Goal: Transaction & Acquisition: Purchase product/service

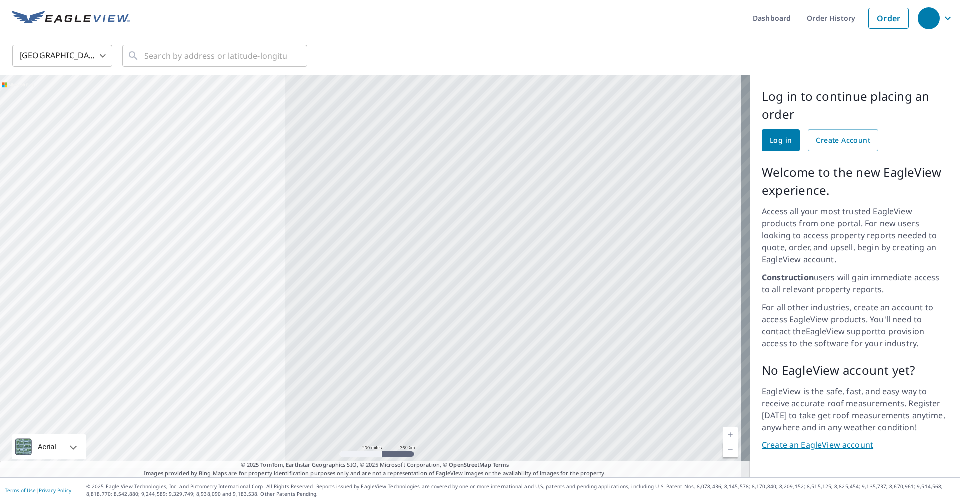
click at [503, 134] on link "Log in" at bounding box center [781, 141] width 38 height 22
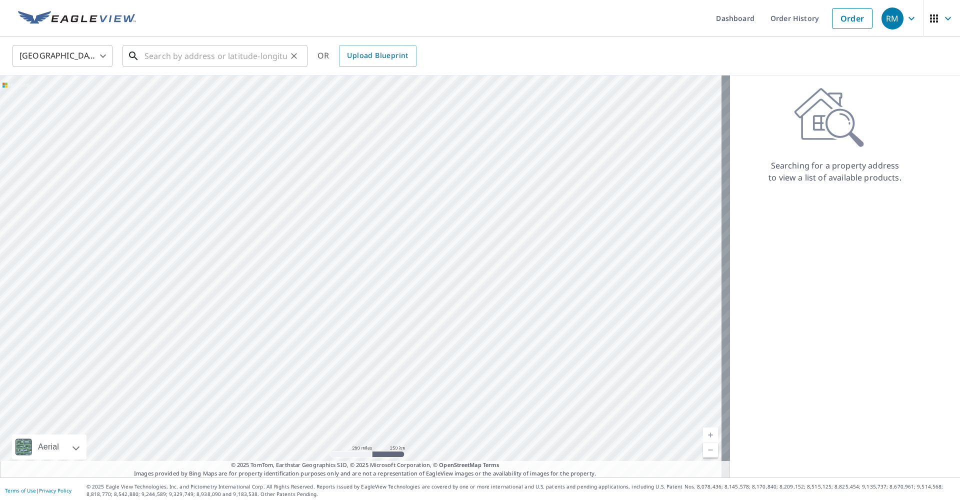
click at [214, 50] on input "text" at bounding box center [216, 56] width 143 height 28
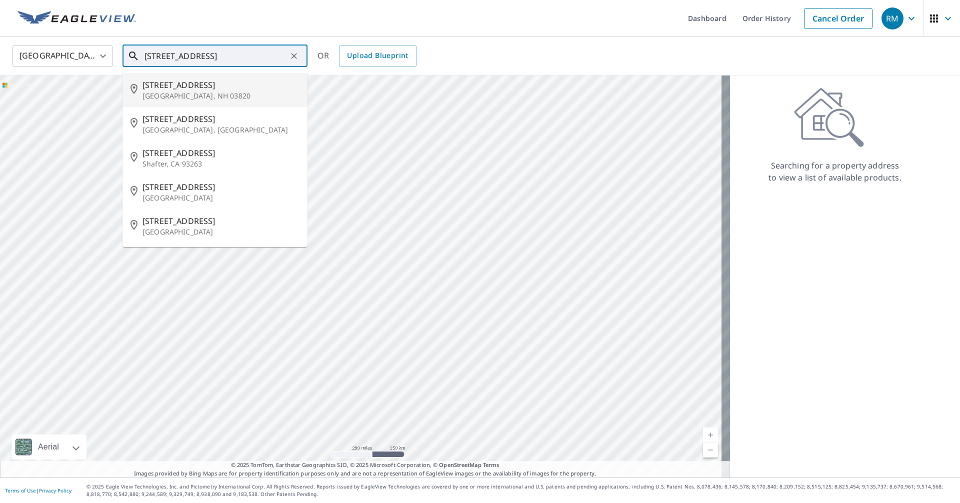
click at [177, 91] on p "[GEOGRAPHIC_DATA], NH 03820" at bounding box center [221, 96] width 157 height 10
type input "[STREET_ADDRESS]"
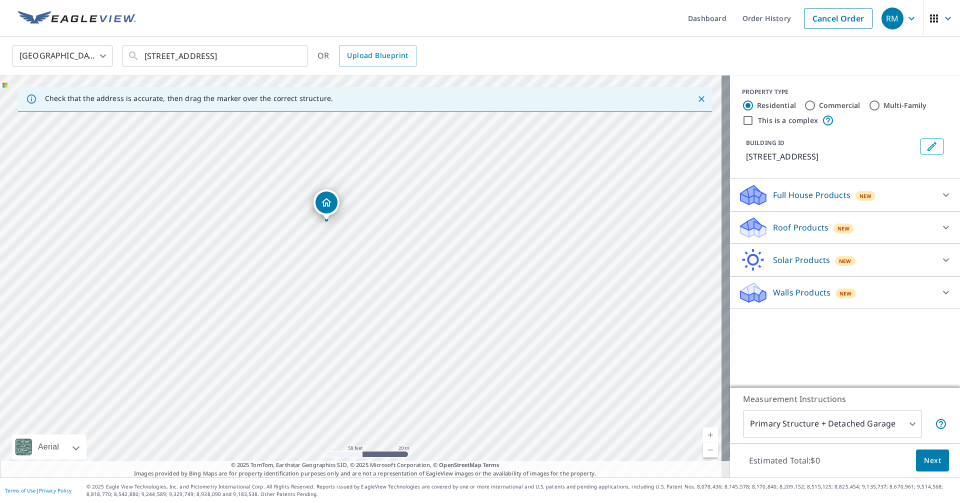
drag, startPoint x: 486, startPoint y: 356, endPoint x: 452, endPoint y: 302, distance: 64.5
click at [452, 302] on div "[STREET_ADDRESS]" at bounding box center [365, 277] width 730 height 402
drag, startPoint x: 299, startPoint y: 175, endPoint x: 307, endPoint y: 175, distance: 8.5
click at [748, 198] on icon at bounding box center [750, 199] width 19 height 11
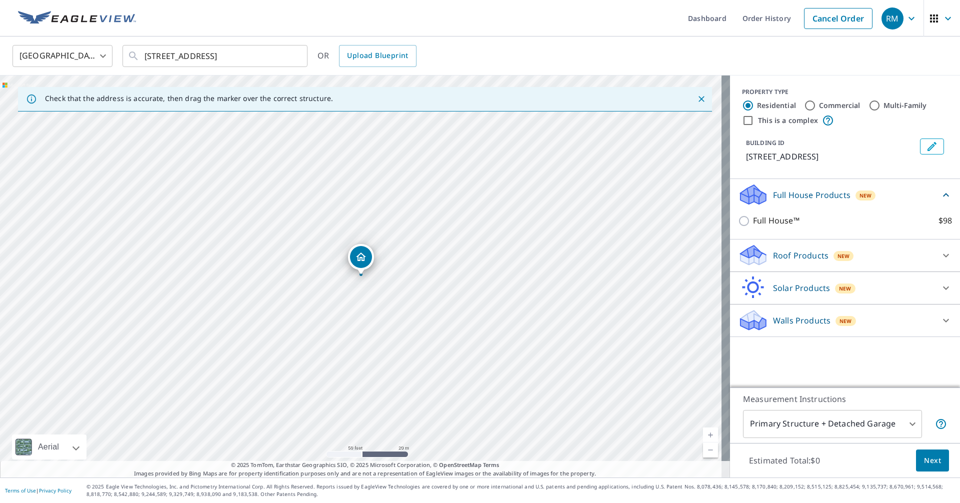
click at [755, 319] on icon at bounding box center [754, 324] width 26 height 12
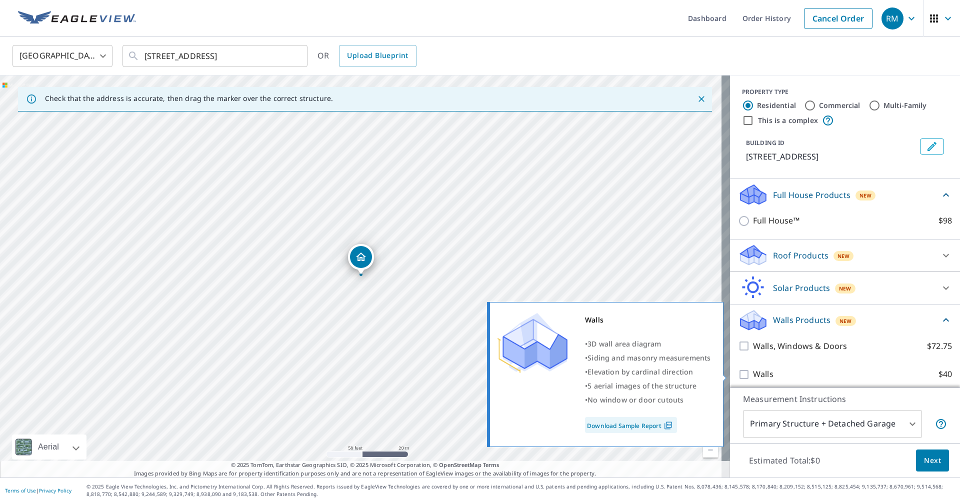
click at [738, 373] on input "Walls $40" at bounding box center [745, 375] width 15 height 12
checkbox input "true"
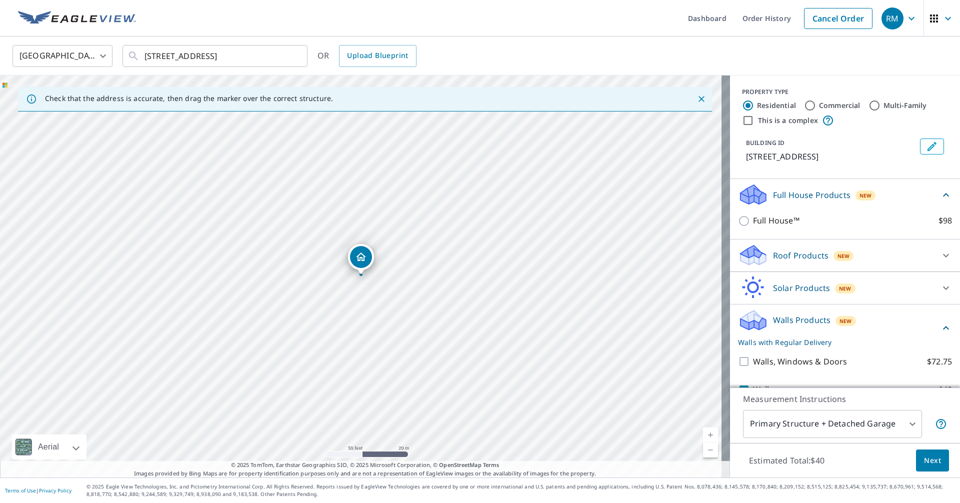
scroll to position [43, 0]
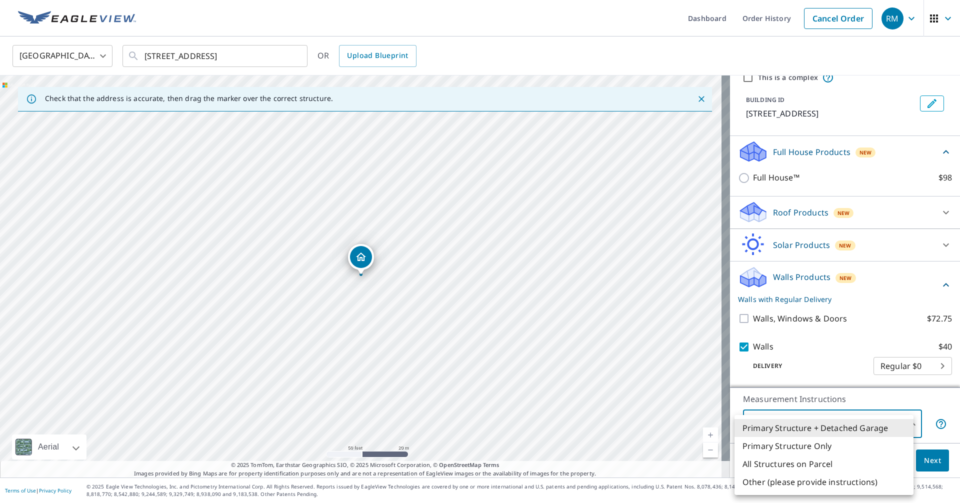
click at [905, 422] on body "RM RM Dashboard Order History Cancel Order RM [GEOGRAPHIC_DATA] [GEOGRAPHIC_DAT…" at bounding box center [480, 251] width 960 height 503
click at [835, 446] on li "Primary Structure Only" at bounding box center [824, 446] width 179 height 18
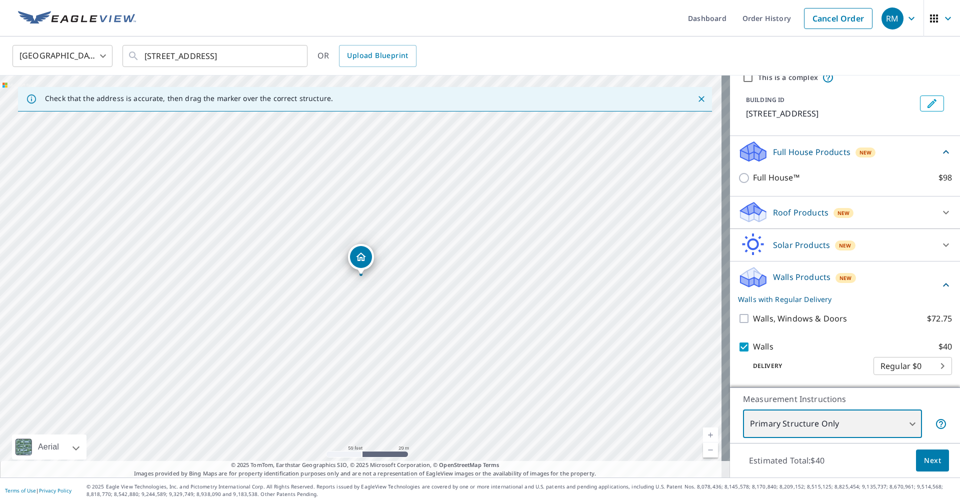
type input "2"
click at [924, 459] on span "Next" at bounding box center [932, 461] width 17 height 13
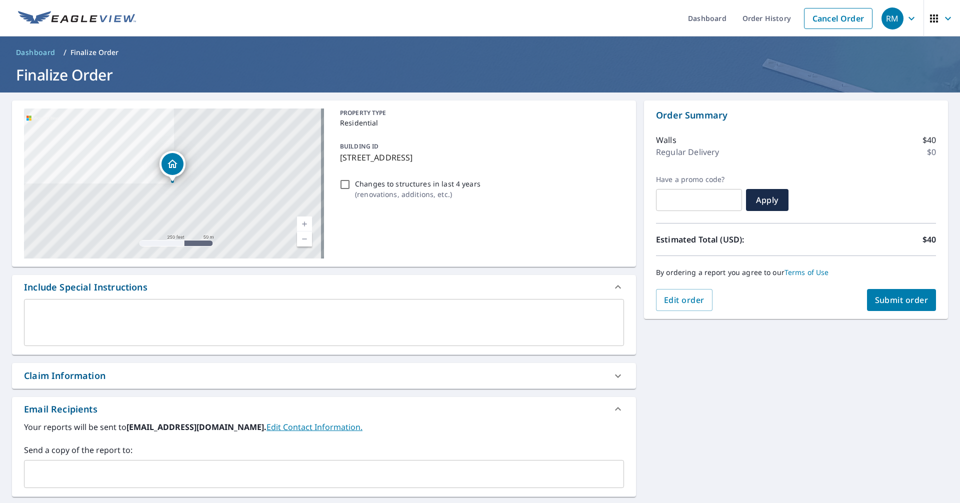
click at [886, 300] on span "Submit order" at bounding box center [902, 300] width 54 height 11
